Goal: Complete application form

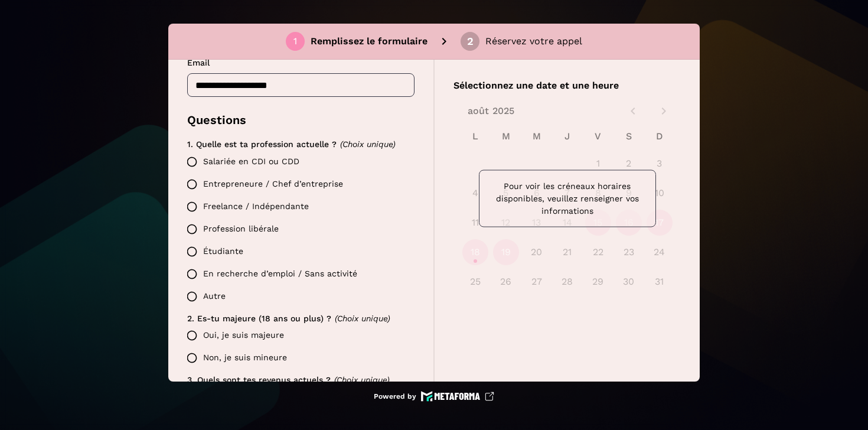
scroll to position [259, 0]
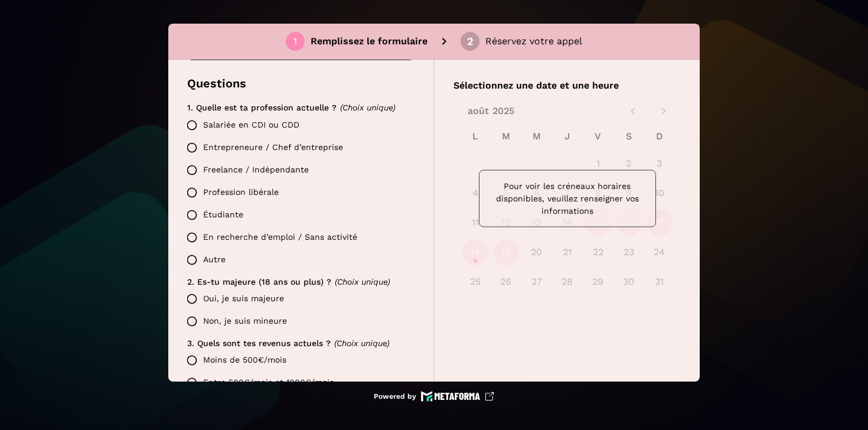
click at [226, 161] on label "Freelance / Indépendante" at bounding box center [298, 170] width 234 height 22
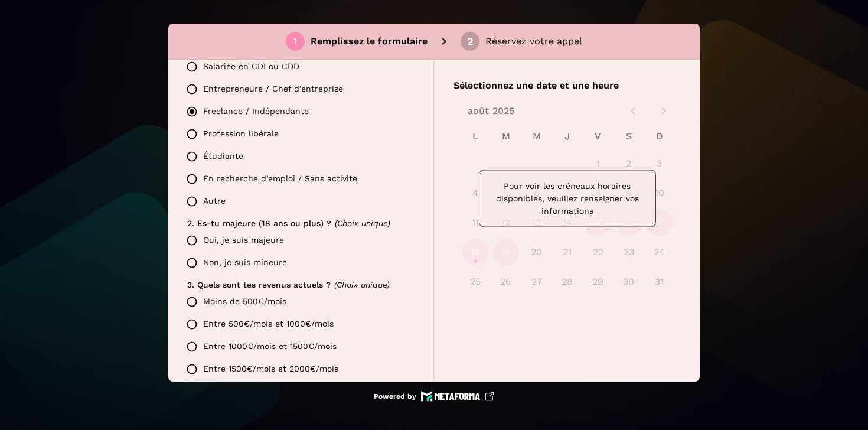
scroll to position [338, 0]
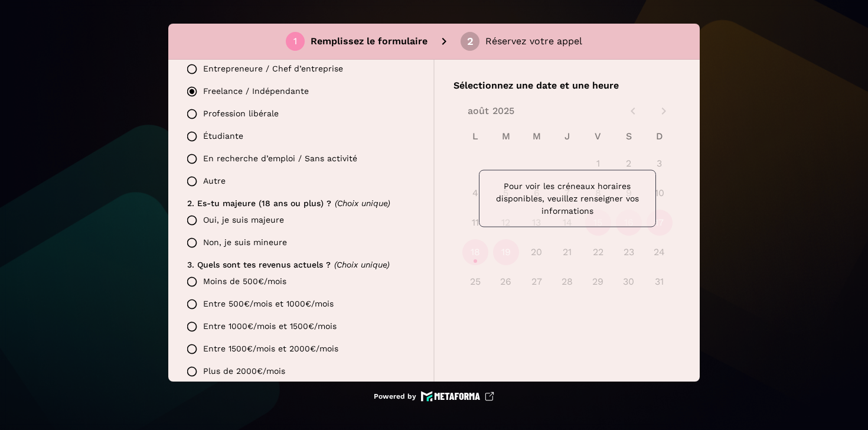
click at [216, 208] on label "2. Es-tu majeure (18 ans ou plus) ? (Choix unique)" at bounding box center [300, 203] width 227 height 12
click at [214, 216] on label "Oui, je suis majeure" at bounding box center [298, 220] width 234 height 22
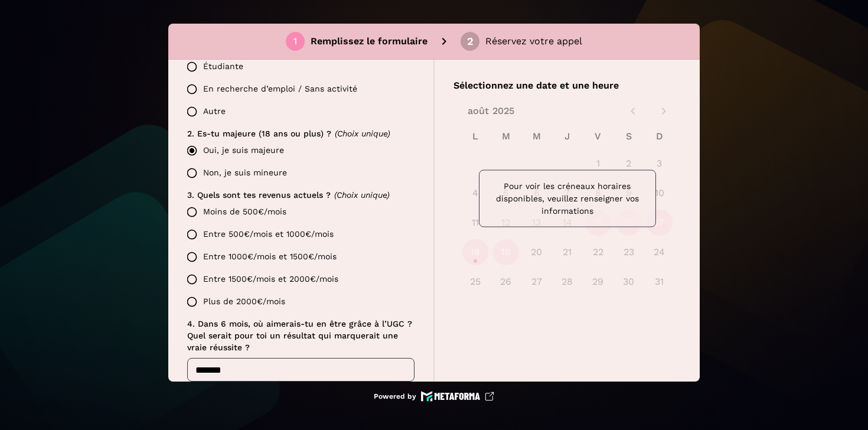
click at [214, 236] on label "Entre 500€/mois et 1000€/mois" at bounding box center [298, 234] width 234 height 22
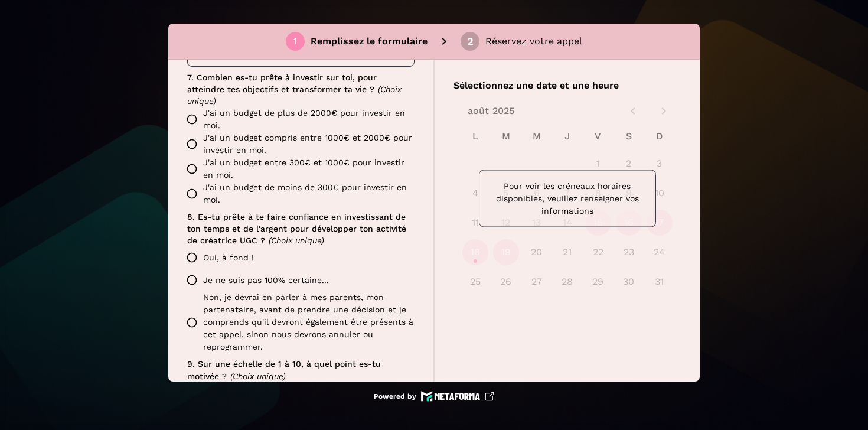
scroll to position [839, 0]
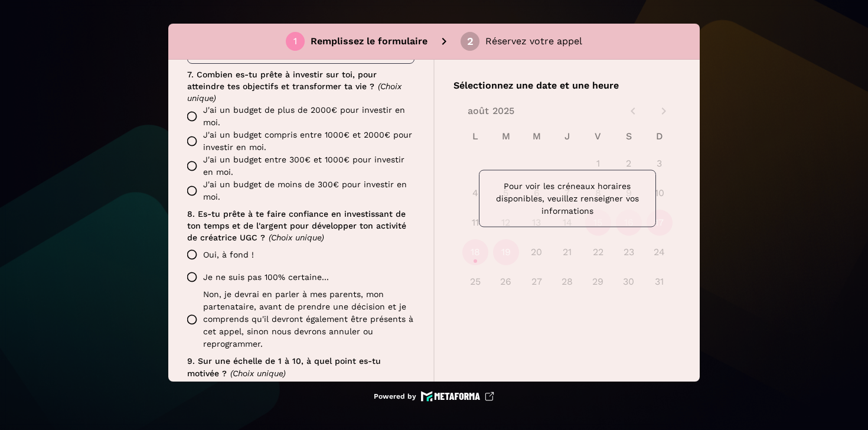
click at [225, 178] on label "J'ai un budget de moins de 300€ pour investir en moi." at bounding box center [298, 190] width 234 height 25
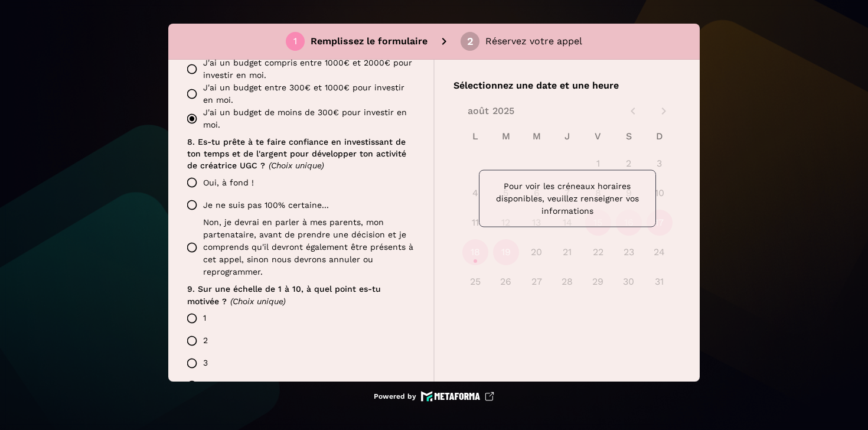
scroll to position [946, 0]
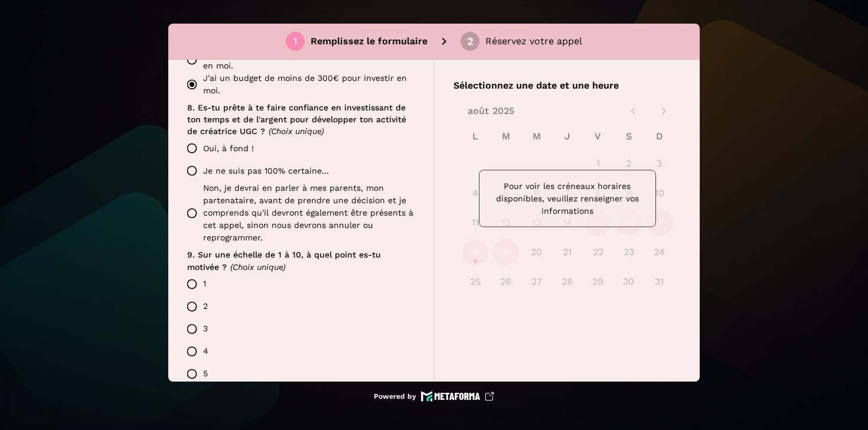
click at [226, 137] on label "Oui, à fond !" at bounding box center [298, 148] width 234 height 22
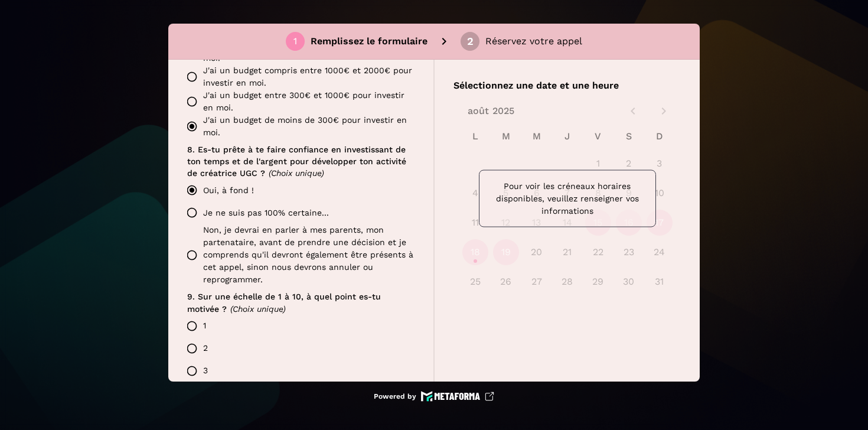
click at [233, 89] on label "J'ai un budget entre 300€ et 1000€ pour investir en moi." at bounding box center [298, 101] width 234 height 25
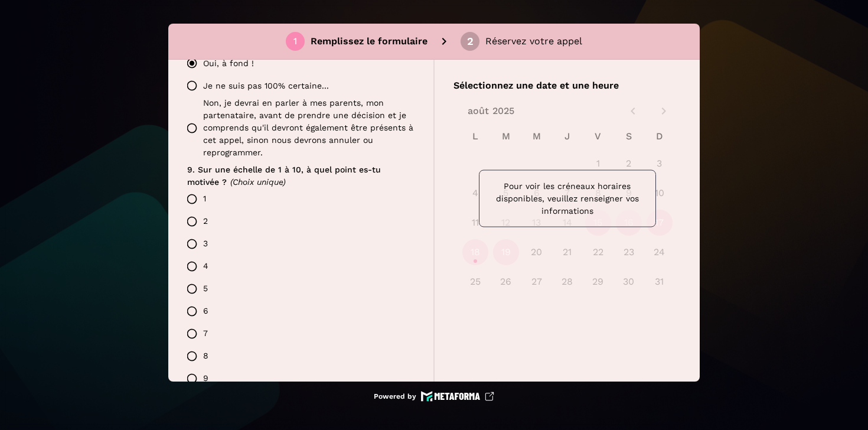
scroll to position [1137, 0]
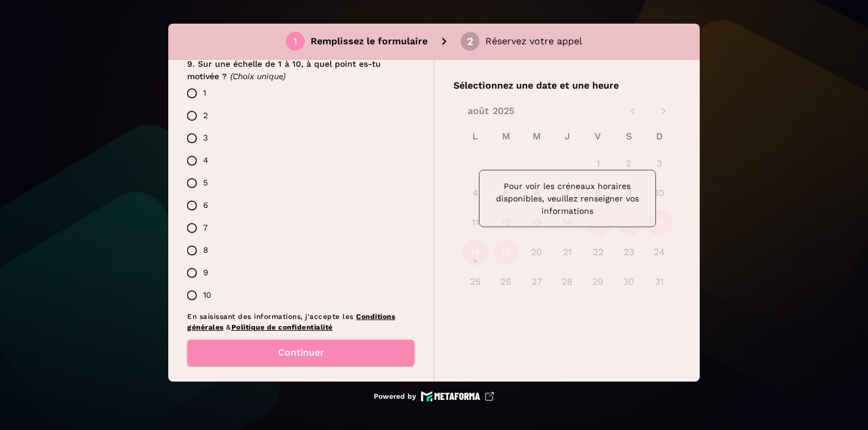
click at [209, 284] on label "10" at bounding box center [298, 295] width 234 height 22
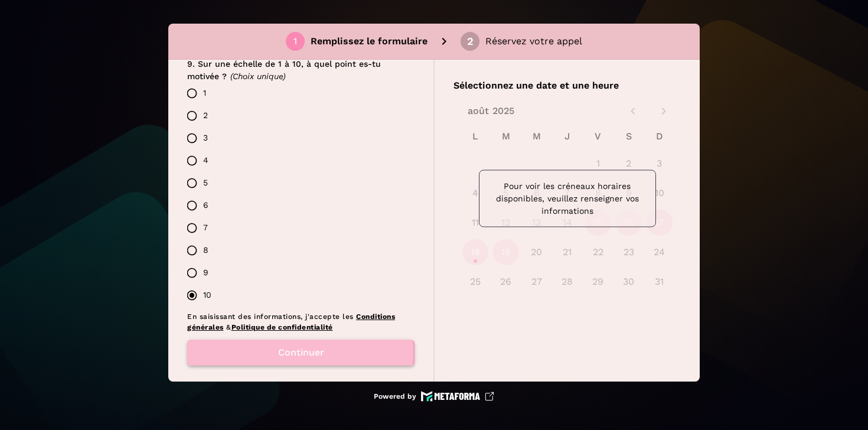
click at [265, 340] on button "Continuer" at bounding box center [300, 353] width 227 height 26
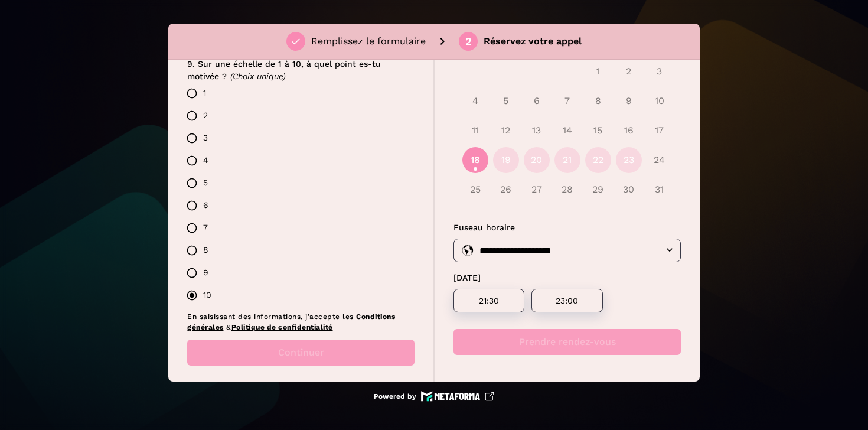
scroll to position [94, 0]
